Goal: Task Accomplishment & Management: Use online tool/utility

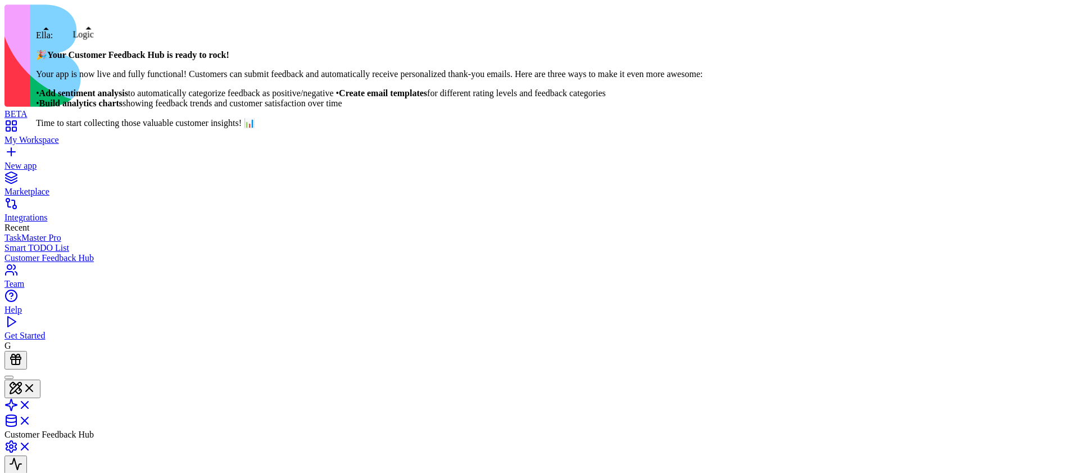
click at [9, 377] on div at bounding box center [9, 377] width 0 height 0
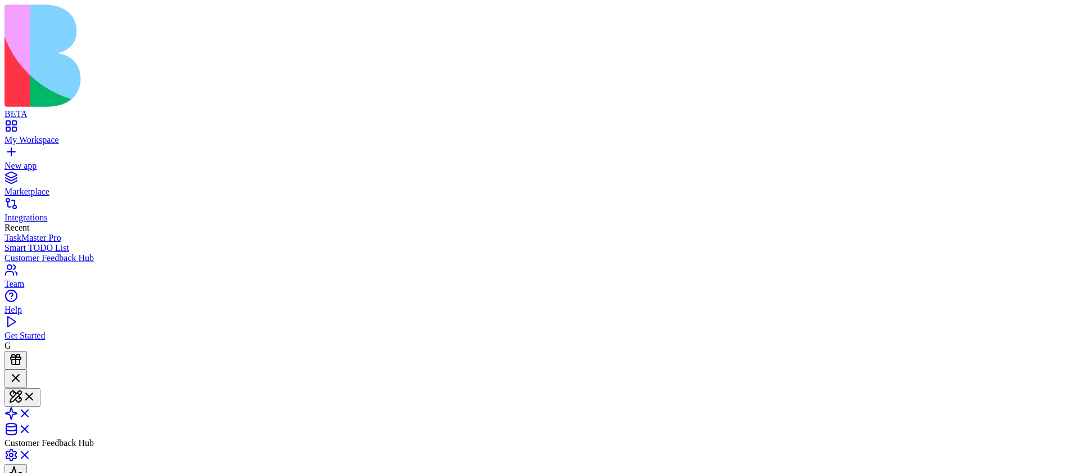
copy span "Create an app that get feedback from a customer and send him a thank you email.…"
click at [18, 151] on link "New app" at bounding box center [539, 161] width 1070 height 20
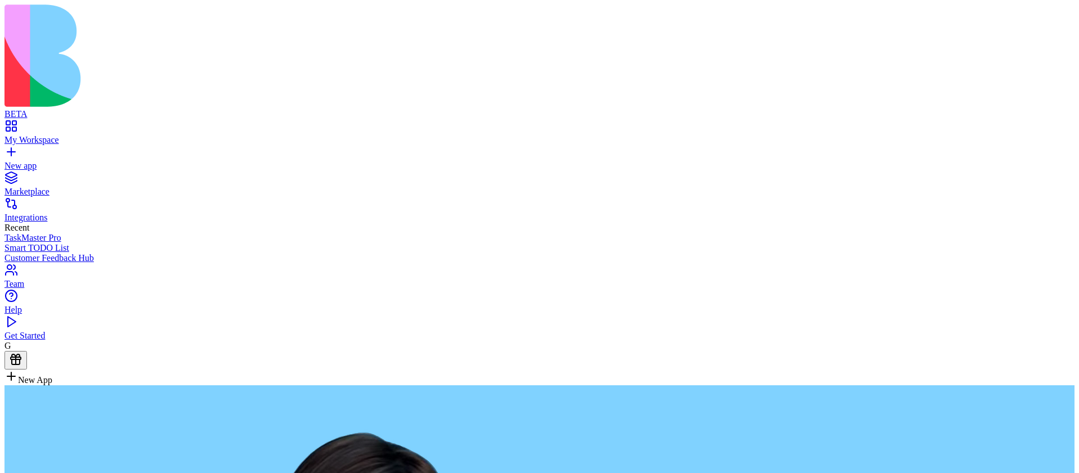
type textarea "**********"
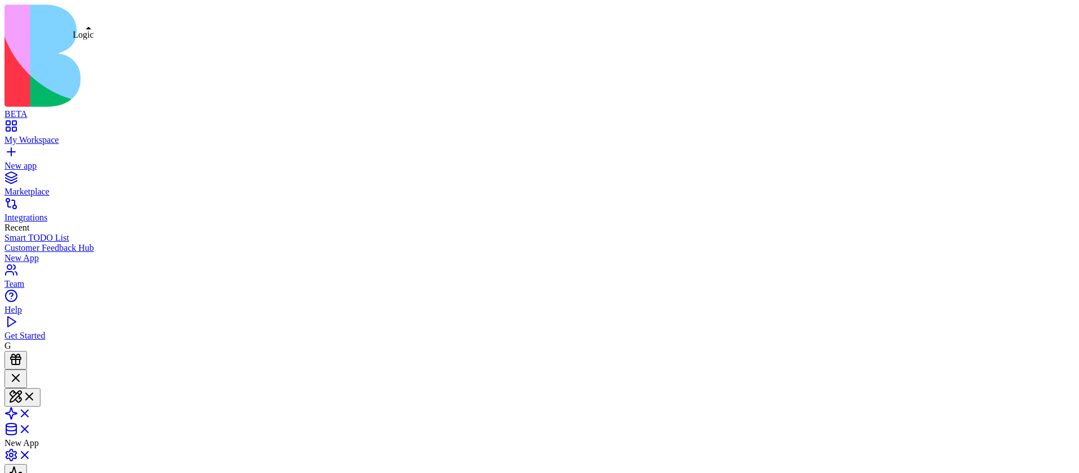
click at [31, 412] on span at bounding box center [31, 417] width 0 height 10
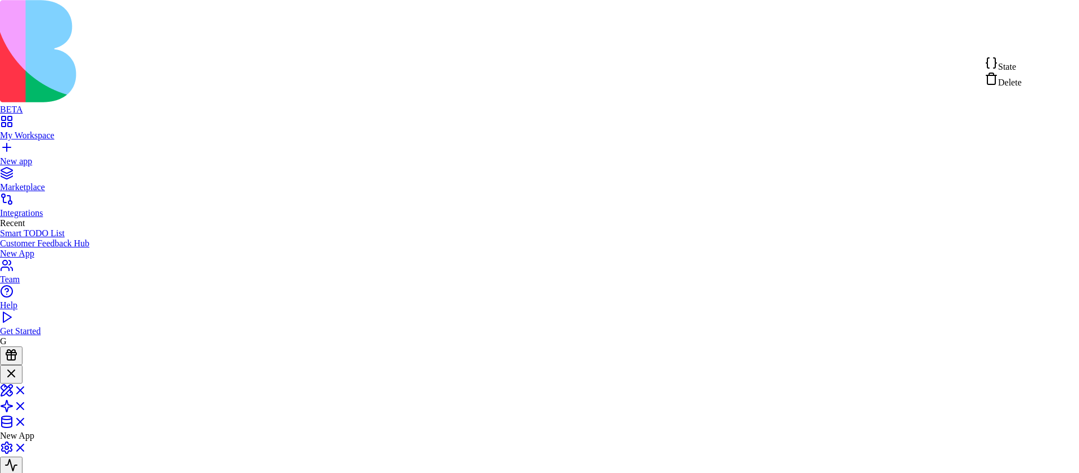
click at [1032, 92] on span "Switch to old builder" at bounding box center [1020, 87] width 76 height 10
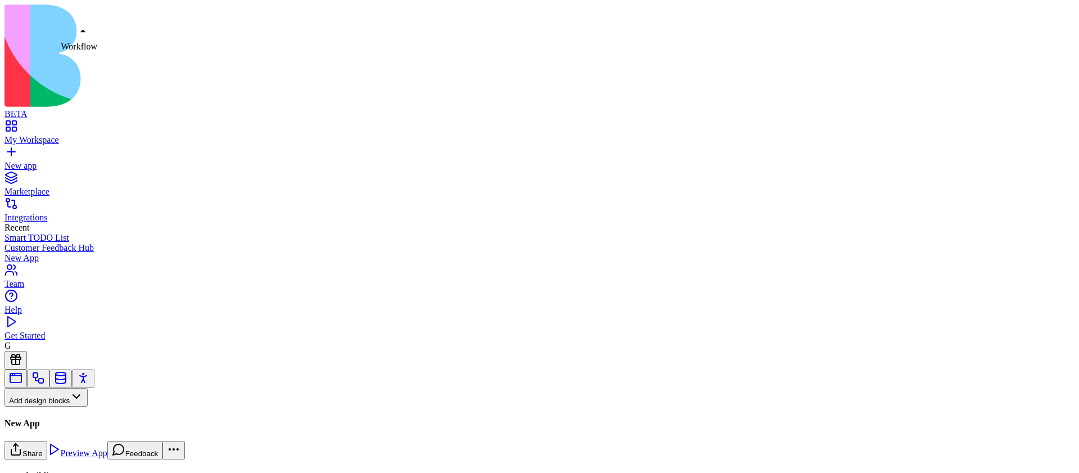
click at [45, 378] on link at bounding box center [37, 382] width 13 height 8
click at [126, 462] on div "AutoThankYouEmail" at bounding box center [74, 467] width 140 height 10
